Goal: Check status: Check status

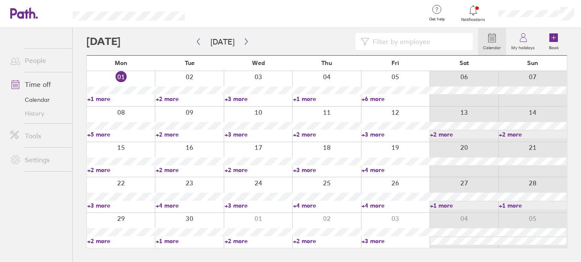
click at [164, 98] on link "+2 more" at bounding box center [190, 99] width 68 height 8
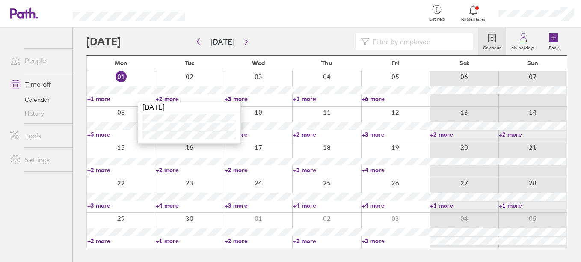
click at [237, 98] on link "+3 more" at bounding box center [259, 99] width 68 height 8
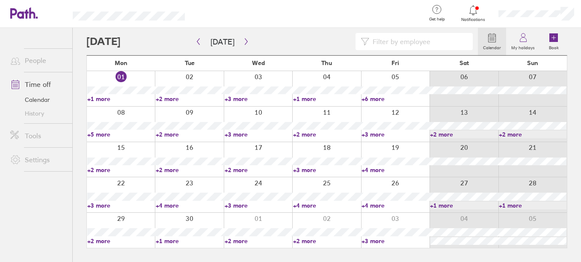
click at [241, 97] on link "+3 more" at bounding box center [259, 99] width 68 height 8
